Goal: Information Seeking & Learning: Learn about a topic

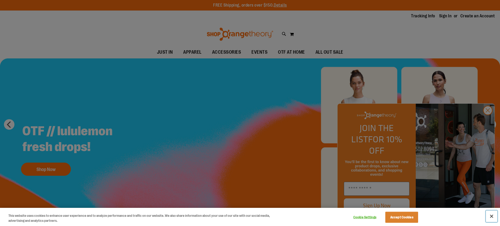
drag, startPoint x: 491, startPoint y: 215, endPoint x: 486, endPoint y: 195, distance: 21.1
click at [491, 215] on button "Close" at bounding box center [492, 216] width 12 height 12
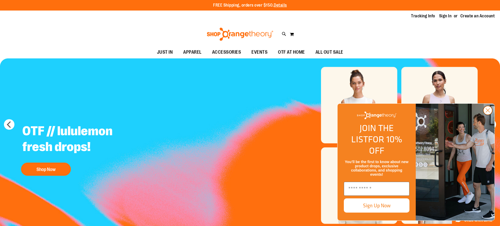
click at [486, 114] on circle "Close dialog" at bounding box center [488, 110] width 9 height 9
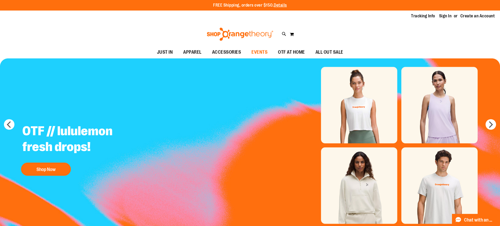
click at [249, 53] on link "EVENTS" at bounding box center [259, 52] width 27 height 12
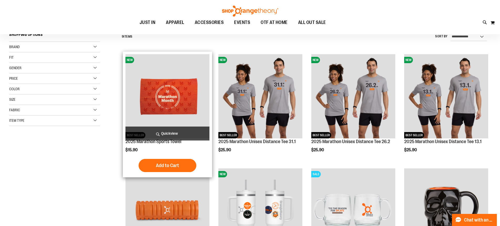
scroll to position [26, 0]
